Goal: Transaction & Acquisition: Purchase product/service

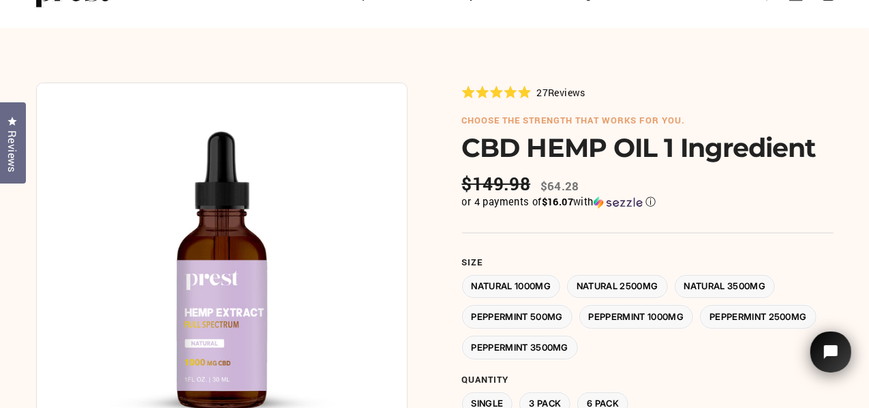
scroll to position [136, 0]
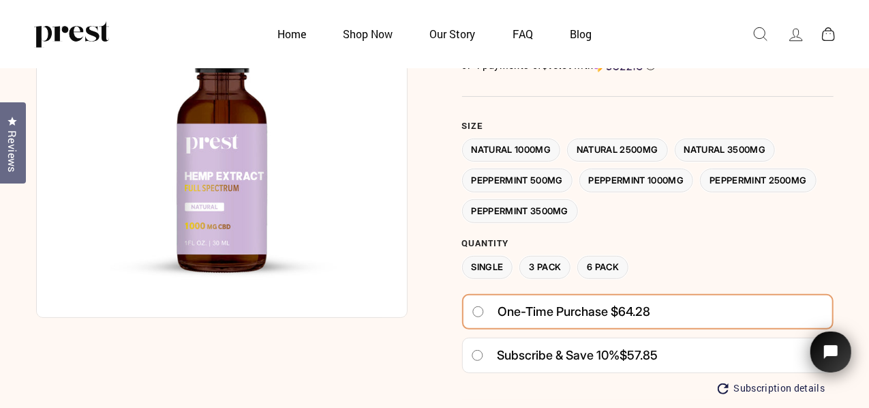
click at [726, 151] on label "Natural 3500MG" at bounding box center [725, 150] width 101 height 24
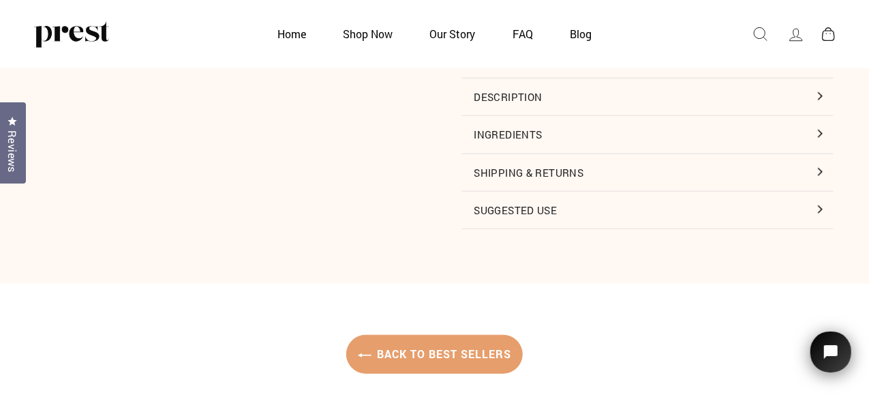
scroll to position [614, 0]
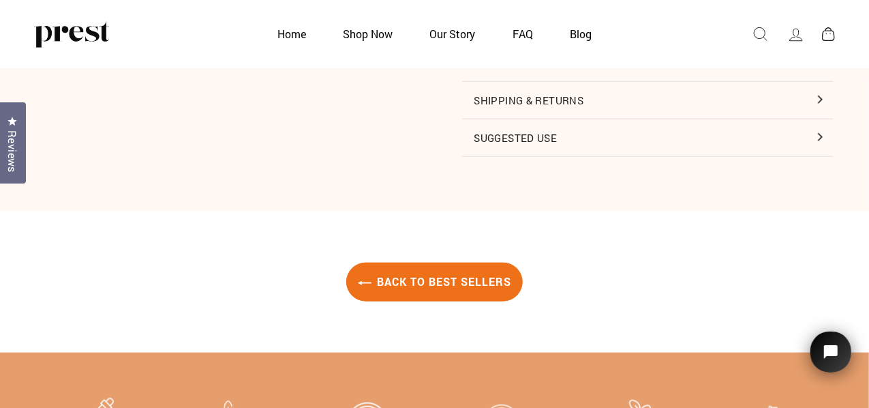
click at [447, 276] on link "Back to Best Sellers" at bounding box center [434, 281] width 177 height 39
